Goal: Check status: Check status

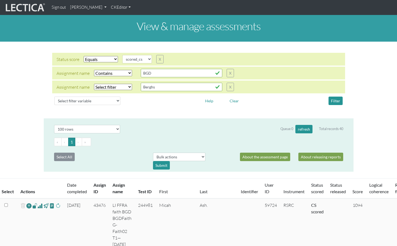
select select "scored_cs"
select select "icontains"
select select "100"
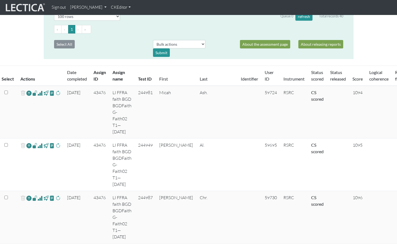
scroll to position [123, 0]
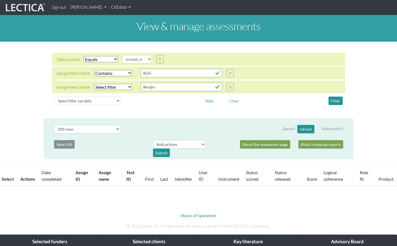
select select "scored_cs"
select select "icontains"
select select "100"
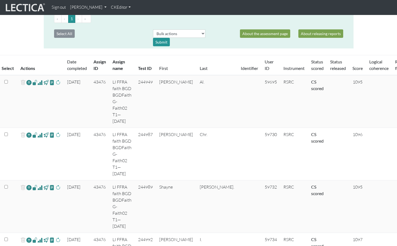
click at [37, 79] on span at bounding box center [39, 82] width 5 height 7
